Goal: Task Accomplishment & Management: Contribute content

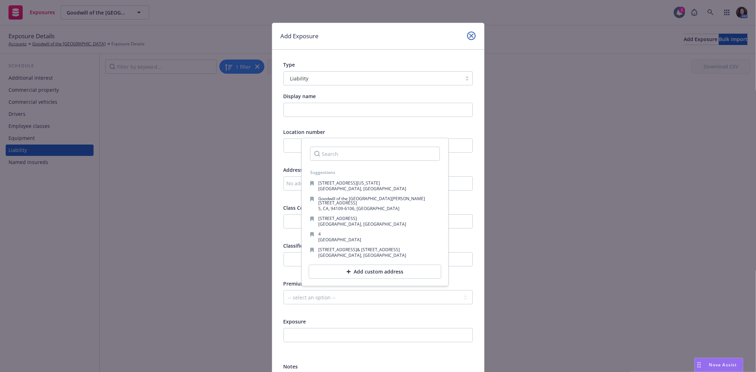
click at [470, 36] on icon "close" at bounding box center [471, 36] width 4 height 4
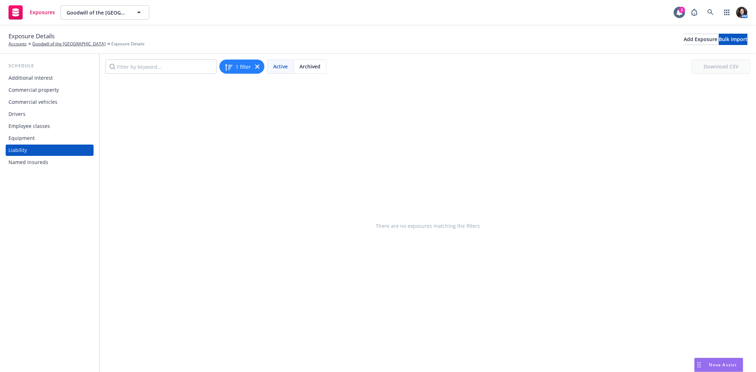
click at [51, 101] on div "Commercial vehicles" at bounding box center [33, 101] width 49 height 11
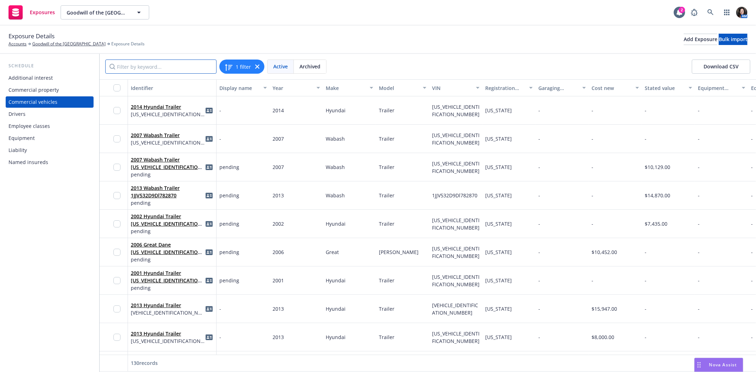
click at [169, 66] on input "Filter by keyword..." at bounding box center [160, 67] width 111 height 14
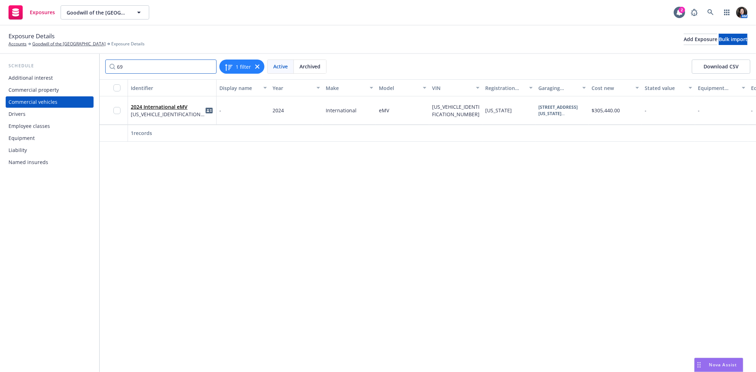
type input "6"
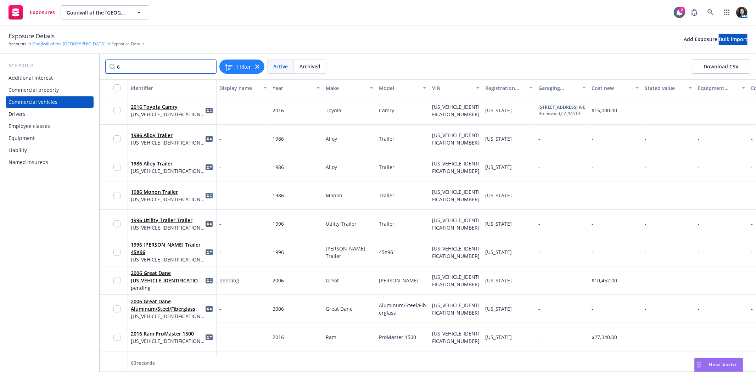
type input "6"
click at [80, 45] on link "Goodwill of the [GEOGRAPHIC_DATA]" at bounding box center [68, 44] width 73 height 6
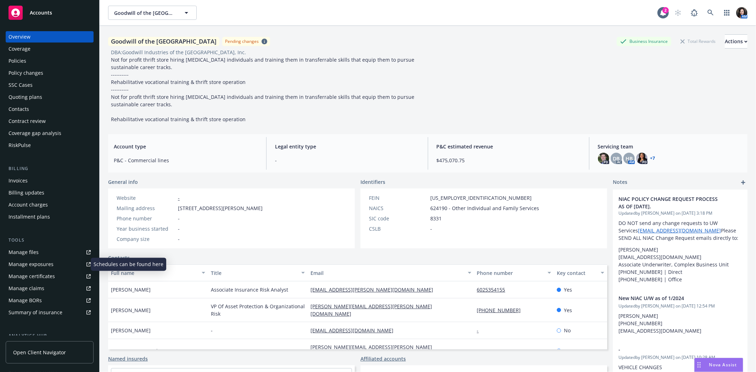
click at [25, 267] on div "Manage exposures" at bounding box center [31, 264] width 45 height 11
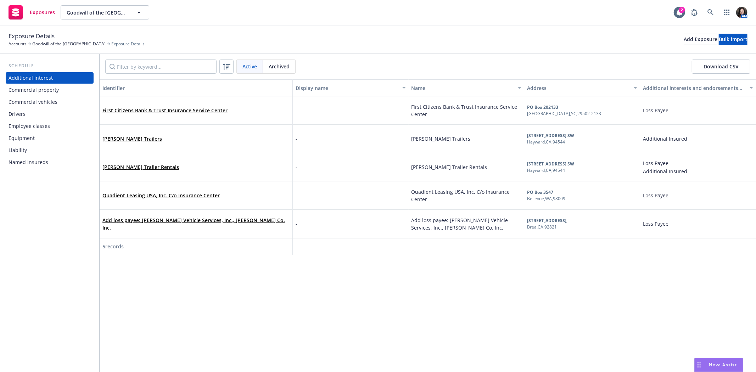
click at [33, 101] on div "Commercial vehicles" at bounding box center [33, 101] width 49 height 11
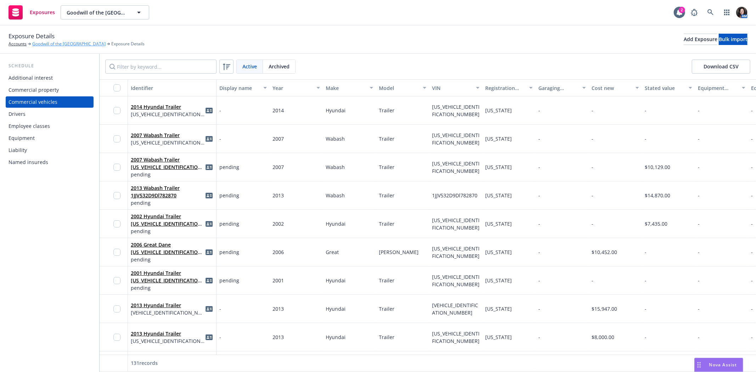
click at [37, 42] on link "Goodwill of the [GEOGRAPHIC_DATA]" at bounding box center [68, 44] width 73 height 6
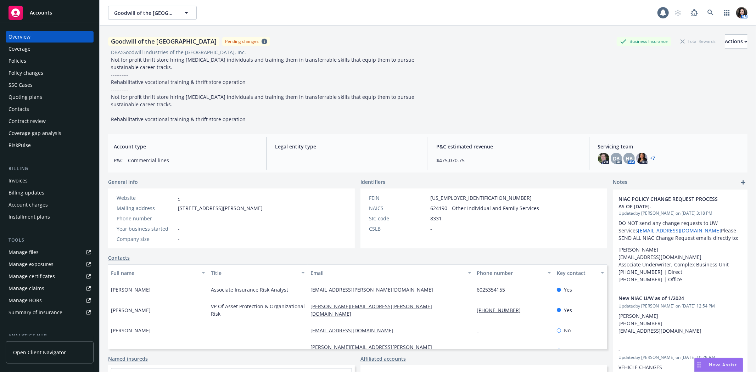
click at [33, 63] on div "Policies" at bounding box center [50, 60] width 82 height 11
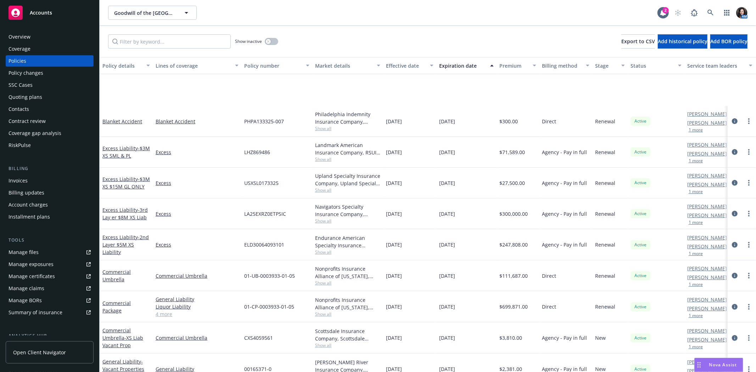
scroll to position [236, 0]
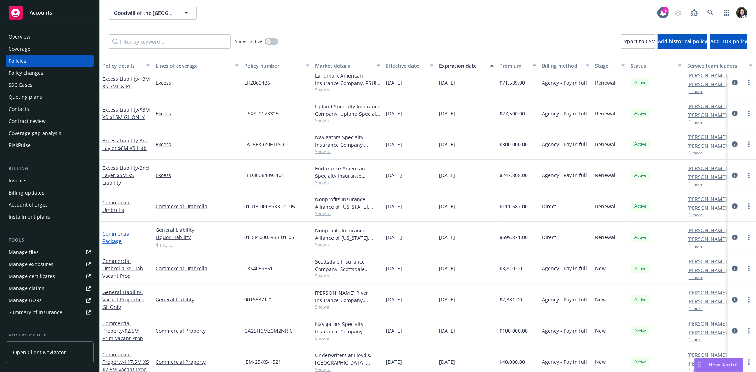
click at [113, 235] on link "Commercial Package" at bounding box center [116, 237] width 28 height 14
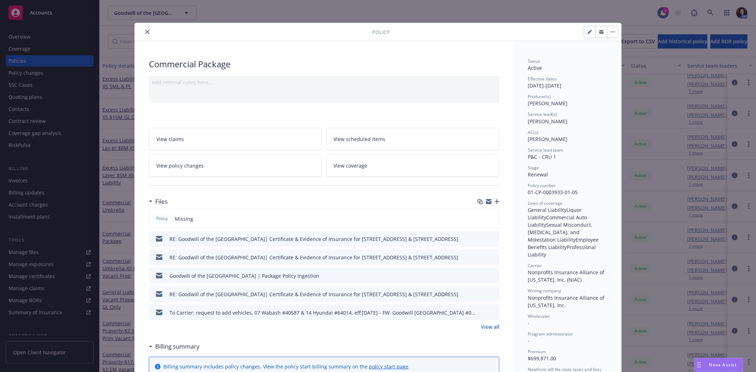
click at [395, 134] on link "View scheduled items" at bounding box center [413, 139] width 173 height 22
click at [144, 29] on button "close" at bounding box center [147, 32] width 9 height 9
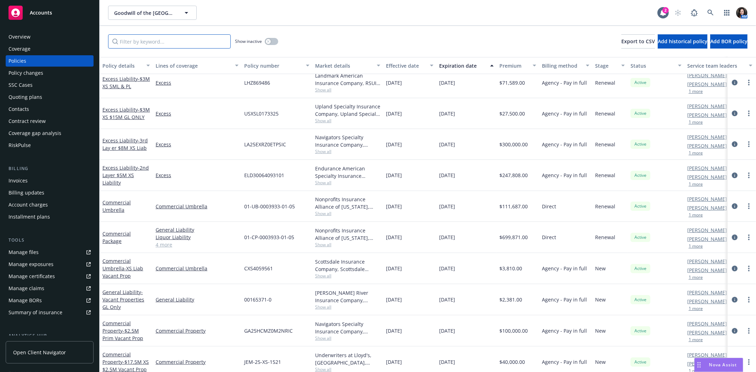
click at [149, 40] on input "Filter by keyword..." at bounding box center [169, 41] width 123 height 14
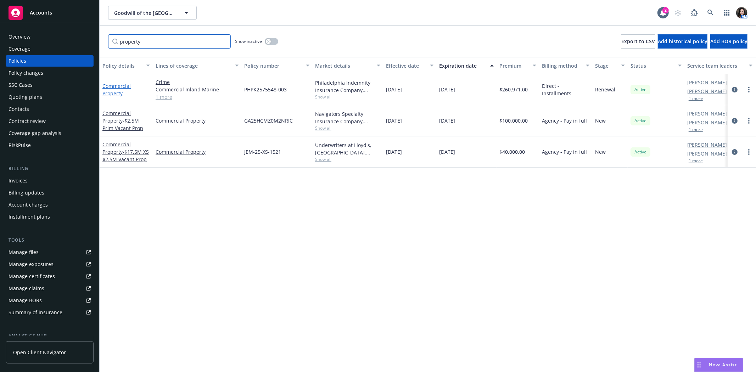
type input "property"
click at [112, 83] on link "Commercial Property" at bounding box center [116, 90] width 28 height 14
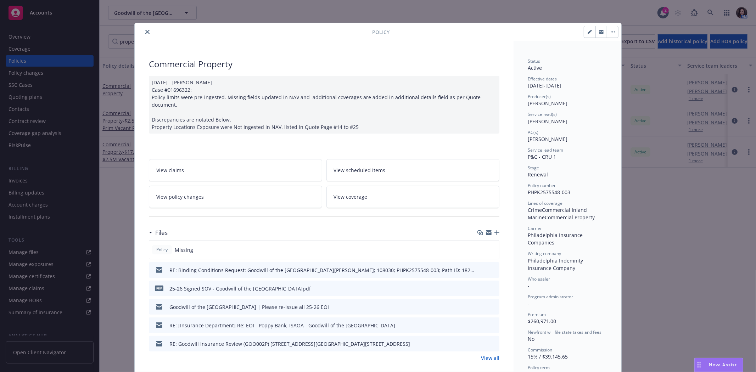
click at [493, 286] on icon "preview file" at bounding box center [493, 288] width 6 height 5
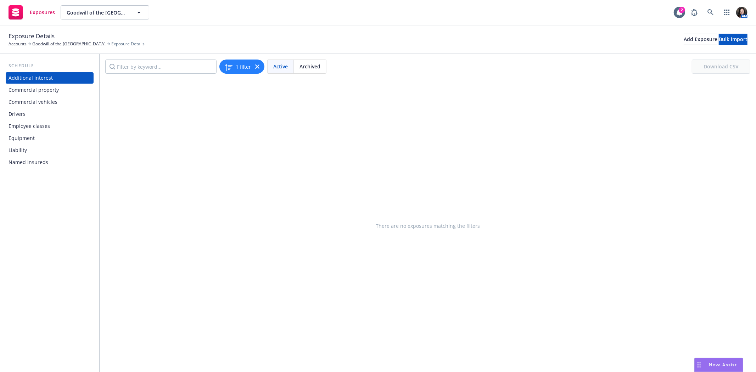
click at [59, 105] on div "Commercial vehicles" at bounding box center [50, 101] width 82 height 11
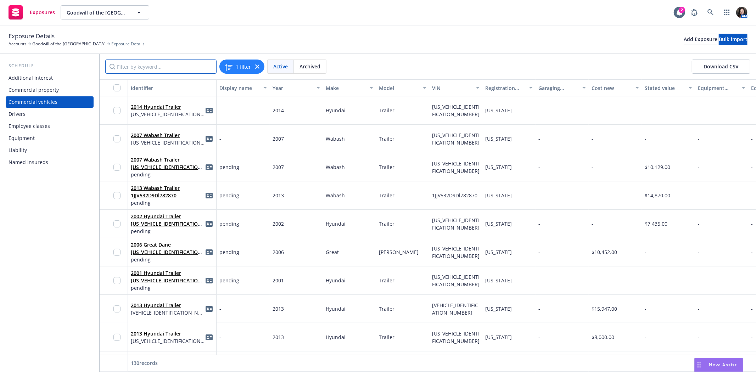
click at [171, 72] on input "Filter by keyword..." at bounding box center [160, 67] width 111 height 14
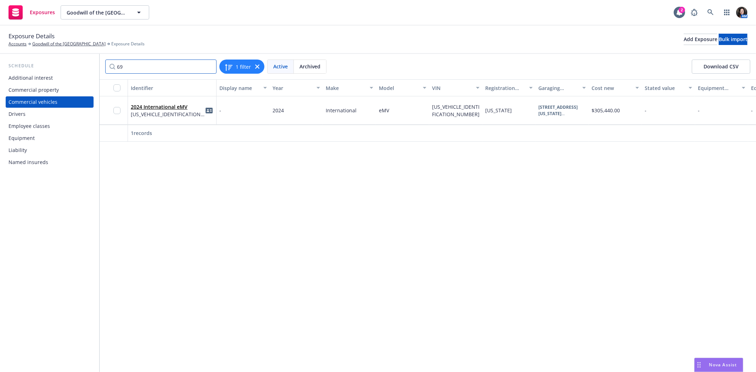
type input "6"
drag, startPoint x: 141, startPoint y: 65, endPoint x: 73, endPoint y: 69, distance: 67.5
click at [73, 69] on div "Schedule Additional interest Commercial property Commercial vehicles Drivers Em…" at bounding box center [378, 213] width 756 height 318
type input "692433"
drag, startPoint x: 51, startPoint y: 87, endPoint x: 96, endPoint y: 81, distance: 44.7
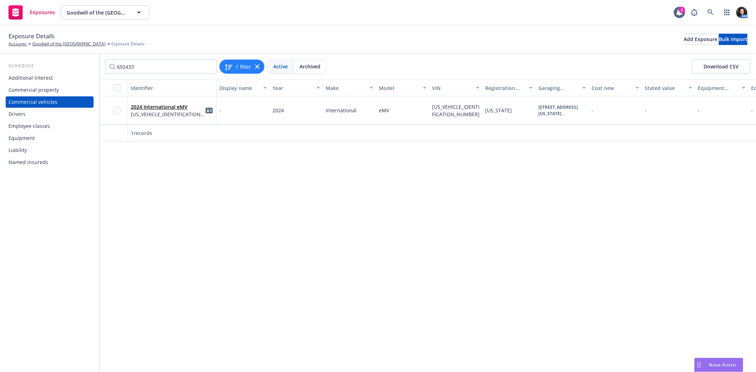
click at [51, 87] on div "Commercial property" at bounding box center [34, 89] width 50 height 11
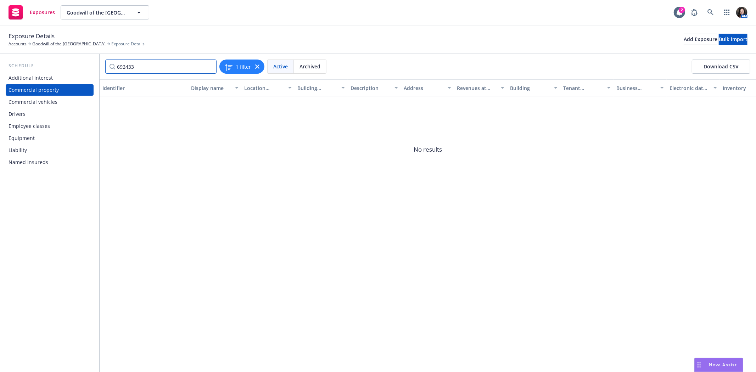
click at [208, 65] on input "692433" at bounding box center [160, 67] width 111 height 14
click at [175, 67] on input "Filter by keyword..." at bounding box center [160, 67] width 111 height 14
drag, startPoint x: 139, startPoint y: 67, endPoint x: 77, endPoint y: 63, distance: 61.5
click at [77, 63] on div "Schedule Additional interest Commercial property Commercial vehicles Drivers Em…" at bounding box center [378, 213] width 756 height 318
type input "2536"
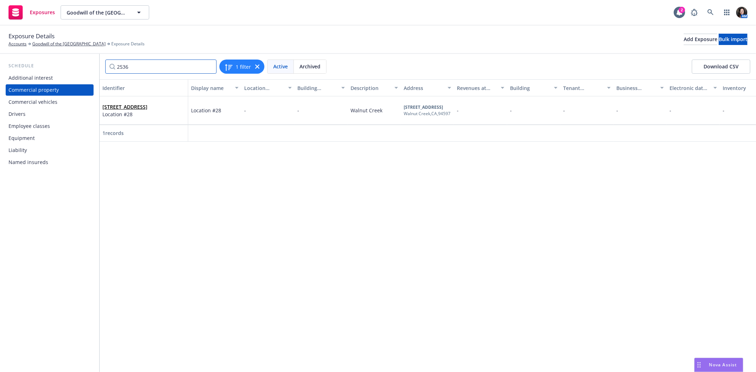
click at [211, 65] on input "2536" at bounding box center [160, 67] width 111 height 14
click at [208, 65] on input "2536" at bounding box center [160, 67] width 111 height 14
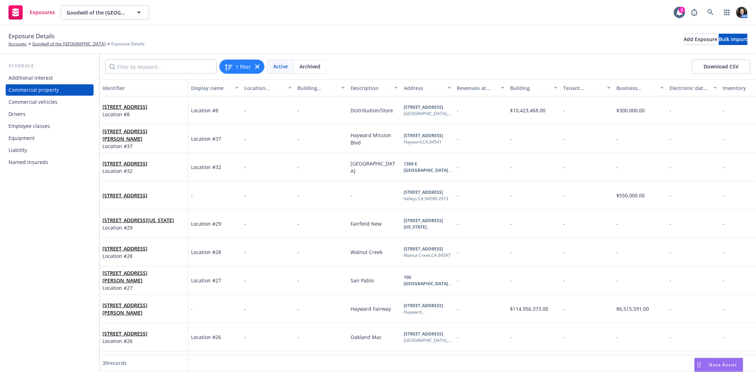
click at [136, 65] on input "Filter by keyword..." at bounding box center [160, 67] width 111 height 14
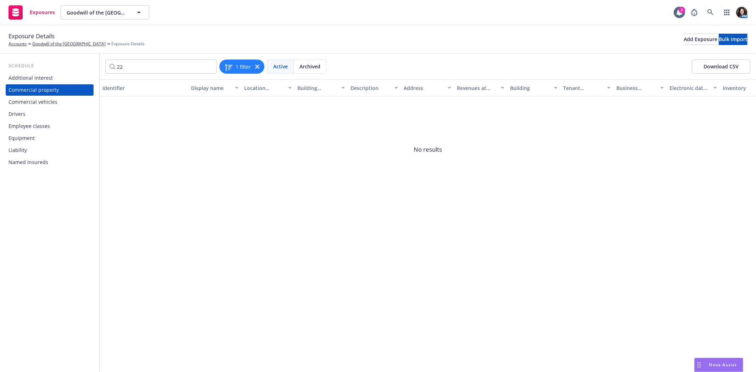
type input "2"
type input "f"
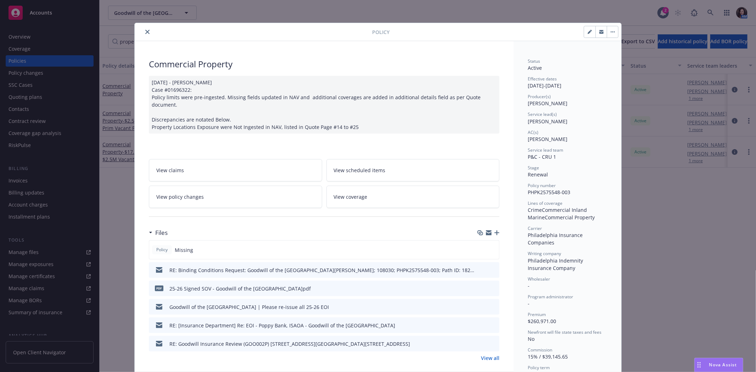
click at [145, 30] on icon "close" at bounding box center [147, 32] width 4 height 4
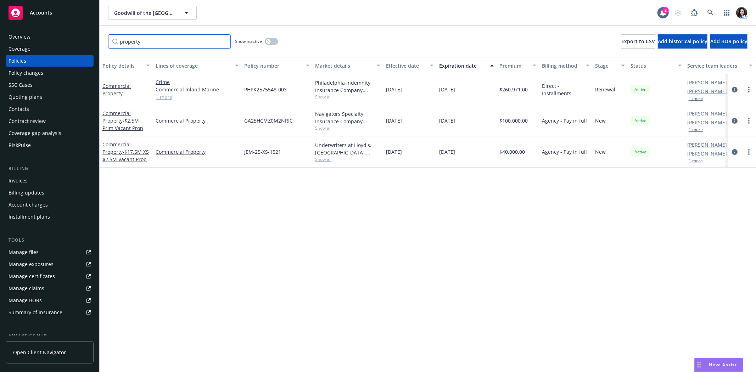
click at [149, 44] on input "property" at bounding box center [169, 41] width 123 height 14
drag, startPoint x: 149, startPoint y: 44, endPoint x: 106, endPoint y: 45, distance: 43.6
click at [106, 45] on div "property Show inactive Export to CSV Add historical policy Add BOR policy" at bounding box center [428, 41] width 657 height 31
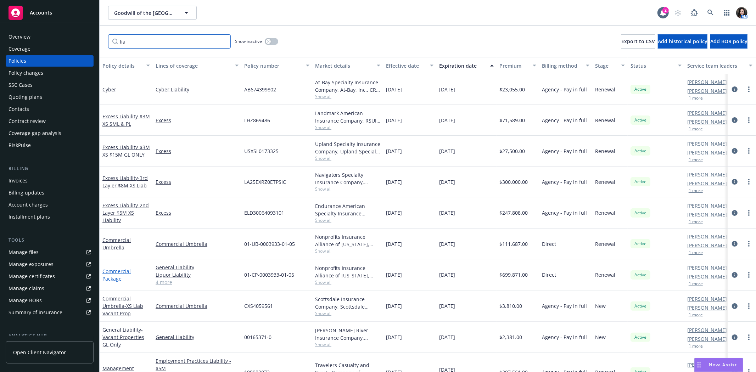
type input "lia"
click at [112, 278] on link "Commercial Package" at bounding box center [116, 275] width 28 height 14
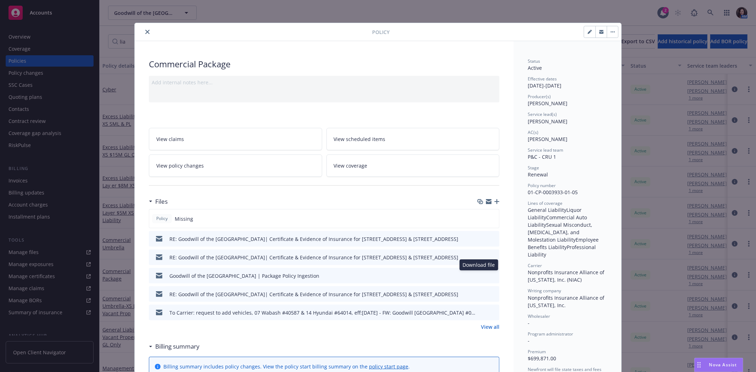
click at [490, 273] on icon "preview file" at bounding box center [493, 275] width 6 height 5
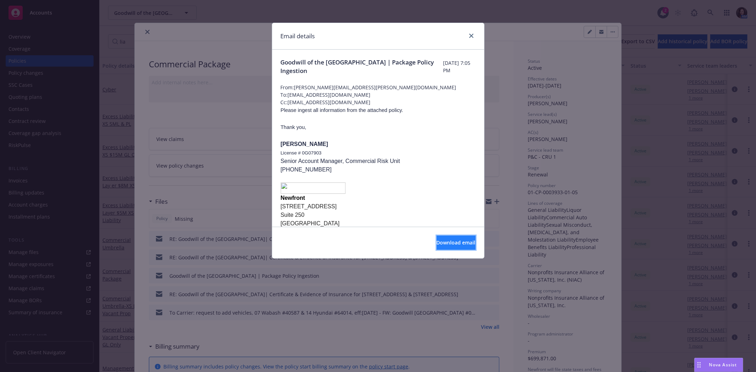
click at [445, 238] on button "Download email" at bounding box center [456, 243] width 39 height 14
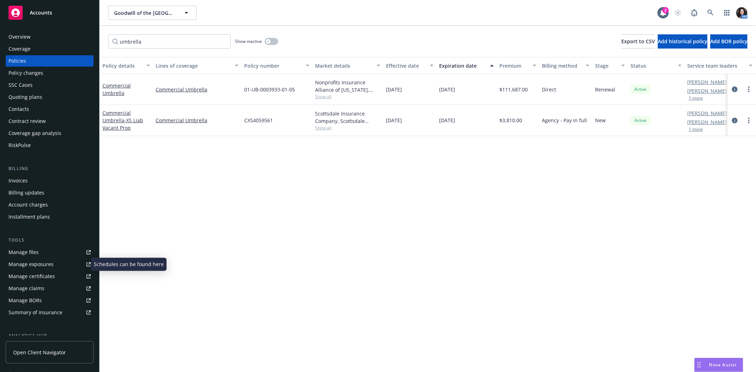
click at [46, 259] on div "Manage exposures" at bounding box center [31, 264] width 45 height 11
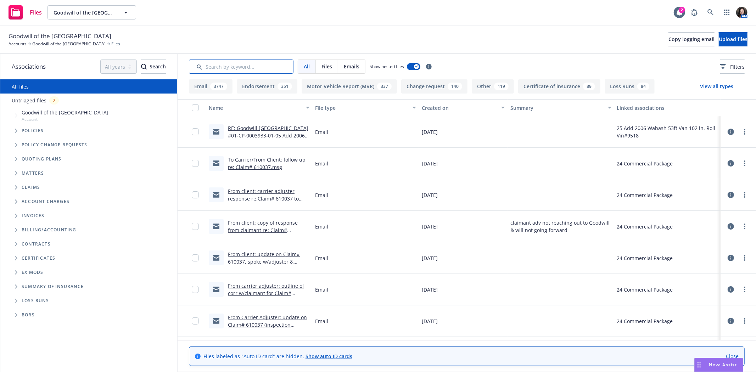
click at [224, 67] on input "Search by keyword..." at bounding box center [241, 67] width 105 height 14
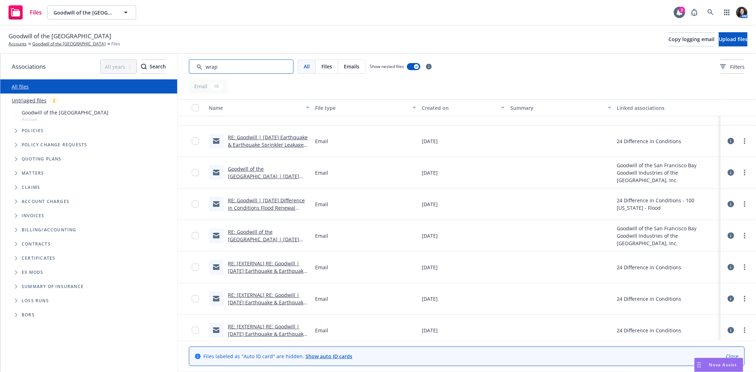
scroll to position [91, 0]
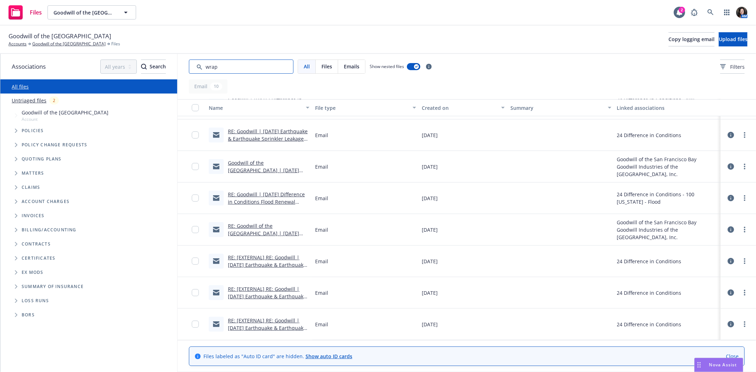
type input "wrap"
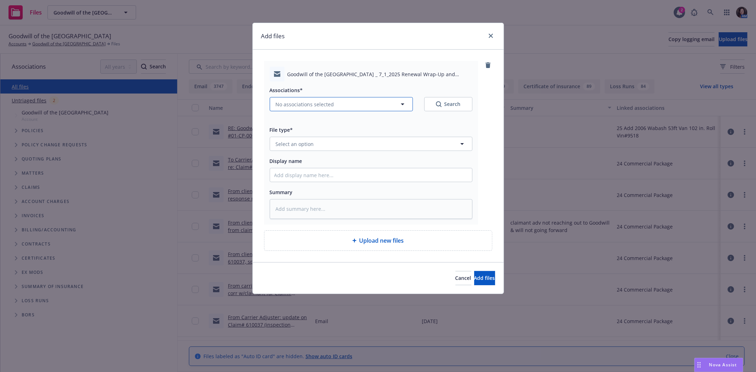
click at [302, 102] on span "No associations selected" at bounding box center [305, 104] width 58 height 7
type textarea "x"
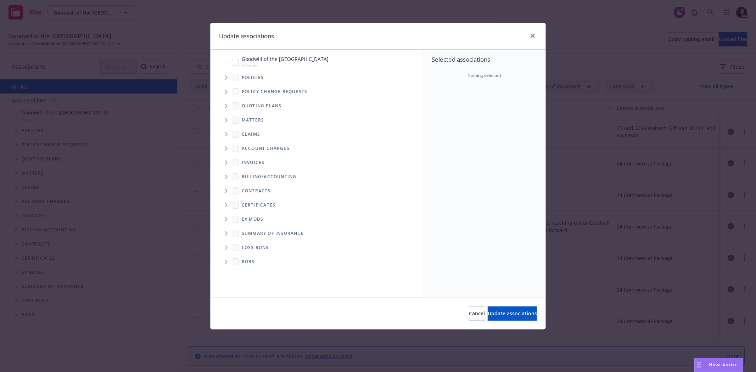
click at [226, 76] on icon "Tree Example" at bounding box center [226, 78] width 3 height 4
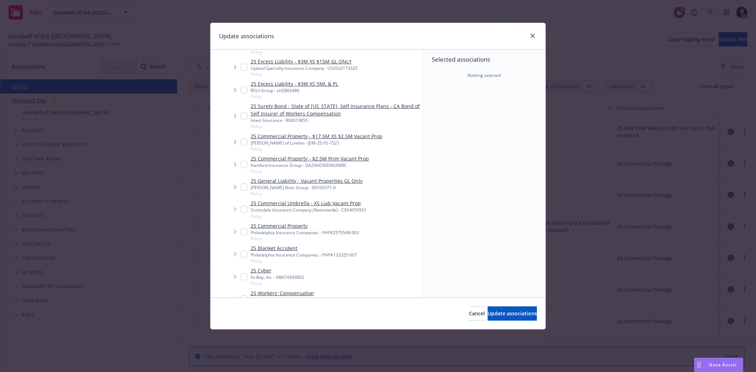
scroll to position [157, 0]
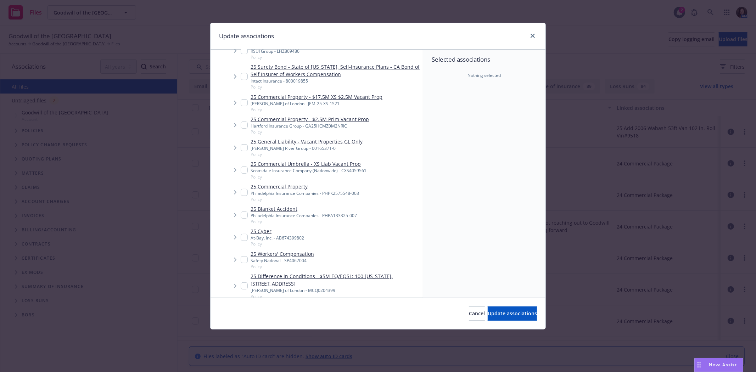
click at [243, 236] on input "Tree Example" at bounding box center [244, 237] width 7 height 7
checkbox input "true"
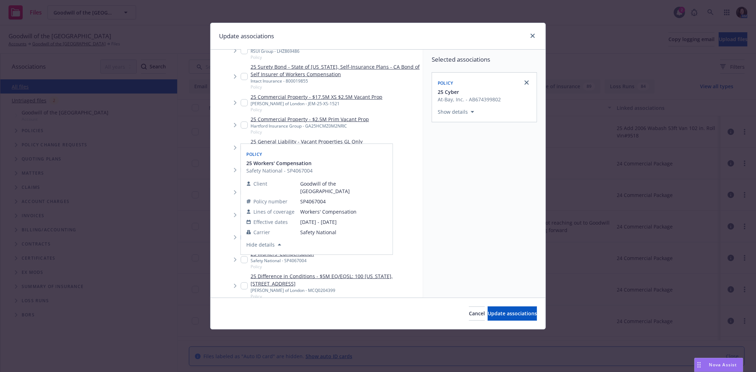
click at [246, 257] on input "Tree Example" at bounding box center [244, 259] width 7 height 7
checkbox input "true"
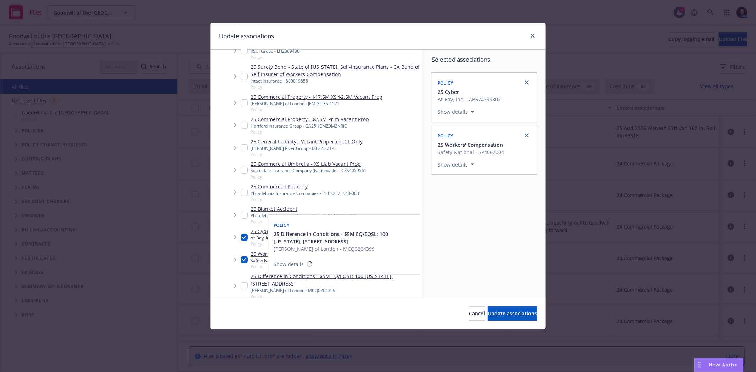
click at [242, 285] on input "Tree Example" at bounding box center [244, 286] width 7 height 7
checkbox input "true"
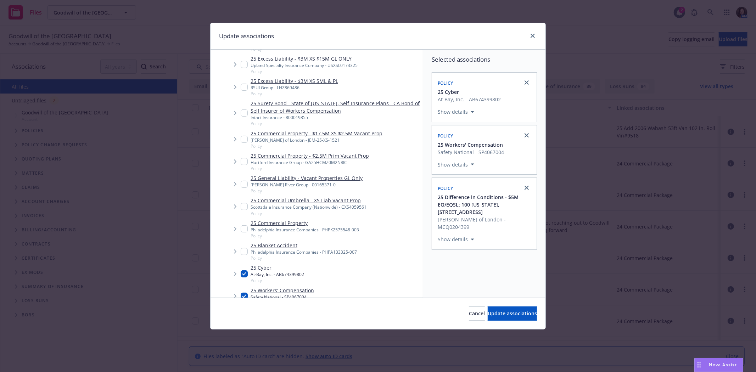
scroll to position [200, 0]
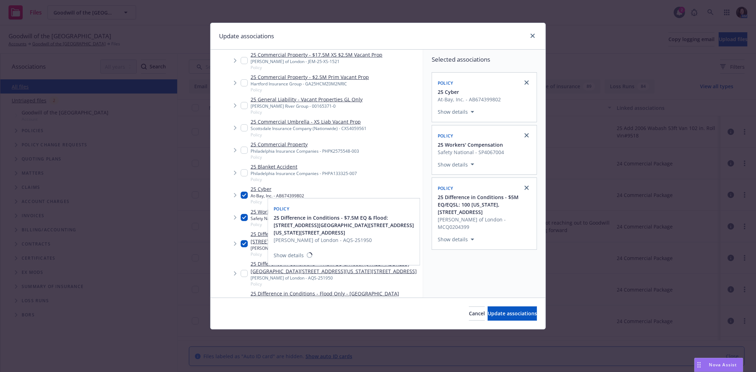
click at [245, 271] on input "Tree Example" at bounding box center [244, 273] width 7 height 7
checkbox input "true"
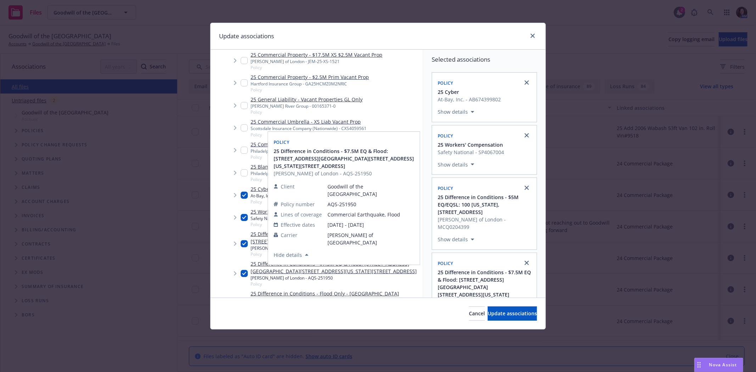
scroll to position [278, 0]
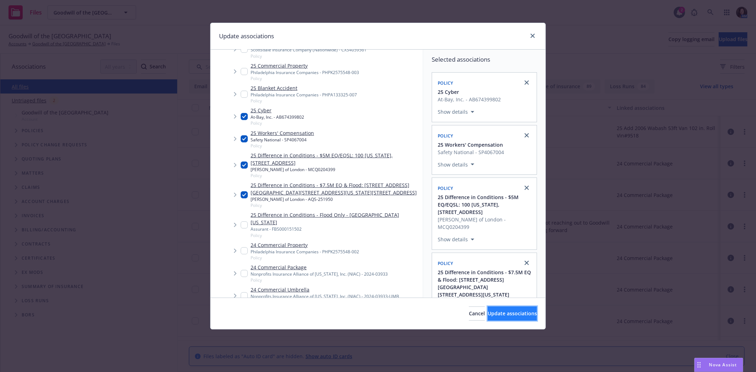
click at [488, 311] on span "Update associations" at bounding box center [512, 313] width 49 height 7
type textarea "x"
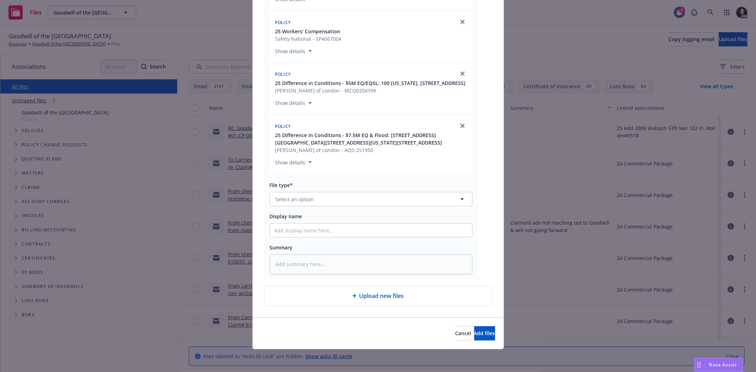
scroll to position [169, 0]
click at [302, 202] on span "Select an option" at bounding box center [295, 199] width 38 height 7
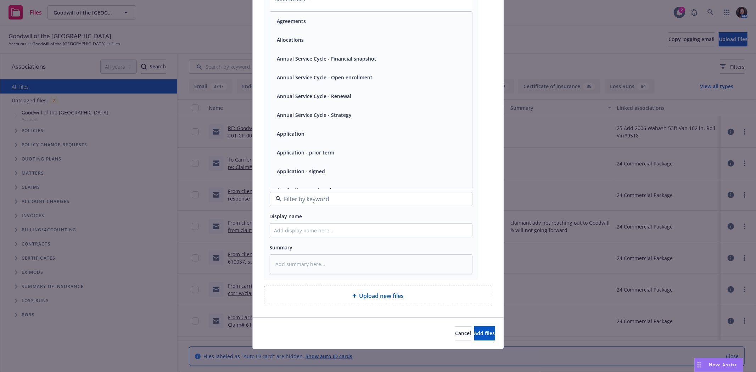
type input "e"
click at [291, 132] on div "Email" at bounding box center [371, 134] width 194 height 10
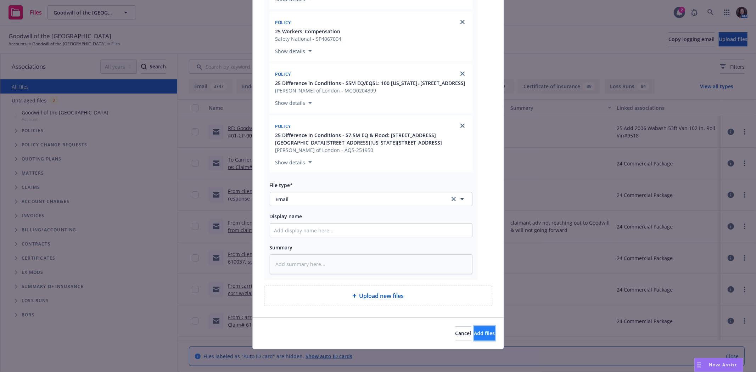
click at [474, 332] on span "Add files" at bounding box center [484, 333] width 21 height 7
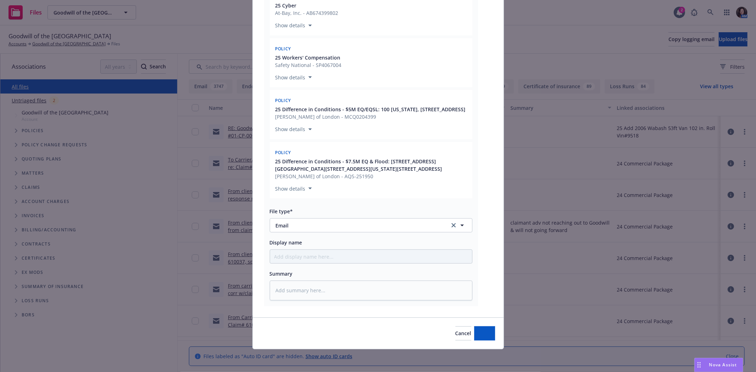
scroll to position [143, 0]
type textarea "x"
